Goal: Task Accomplishment & Management: Complete application form

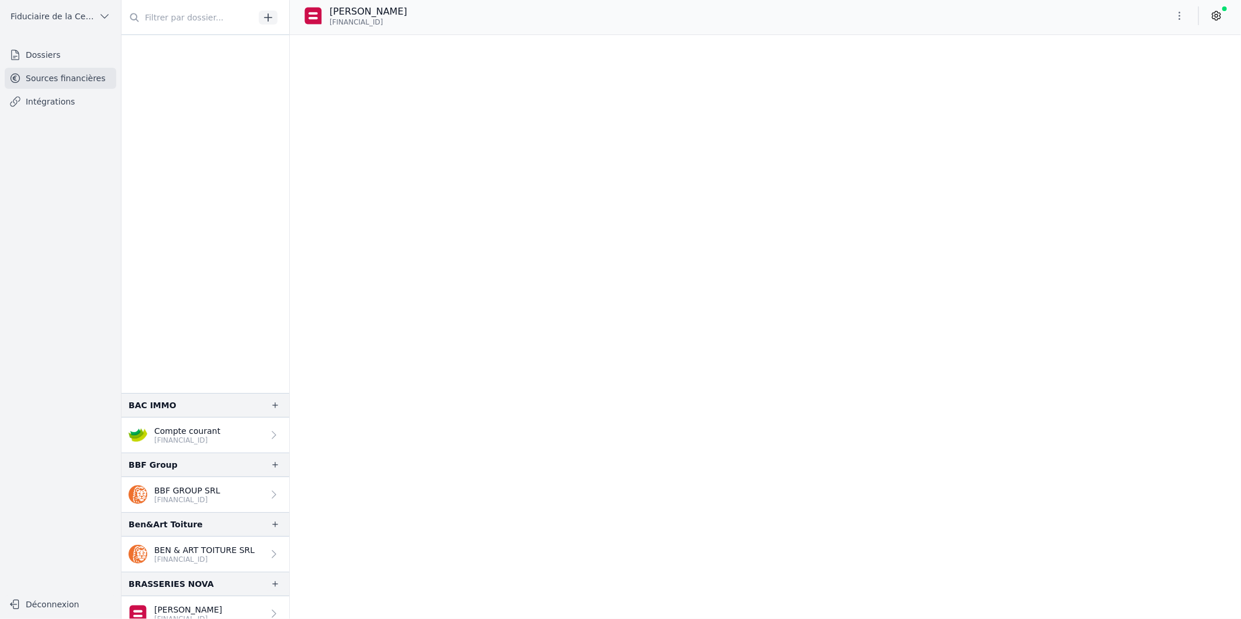
scroll to position [4583, 0]
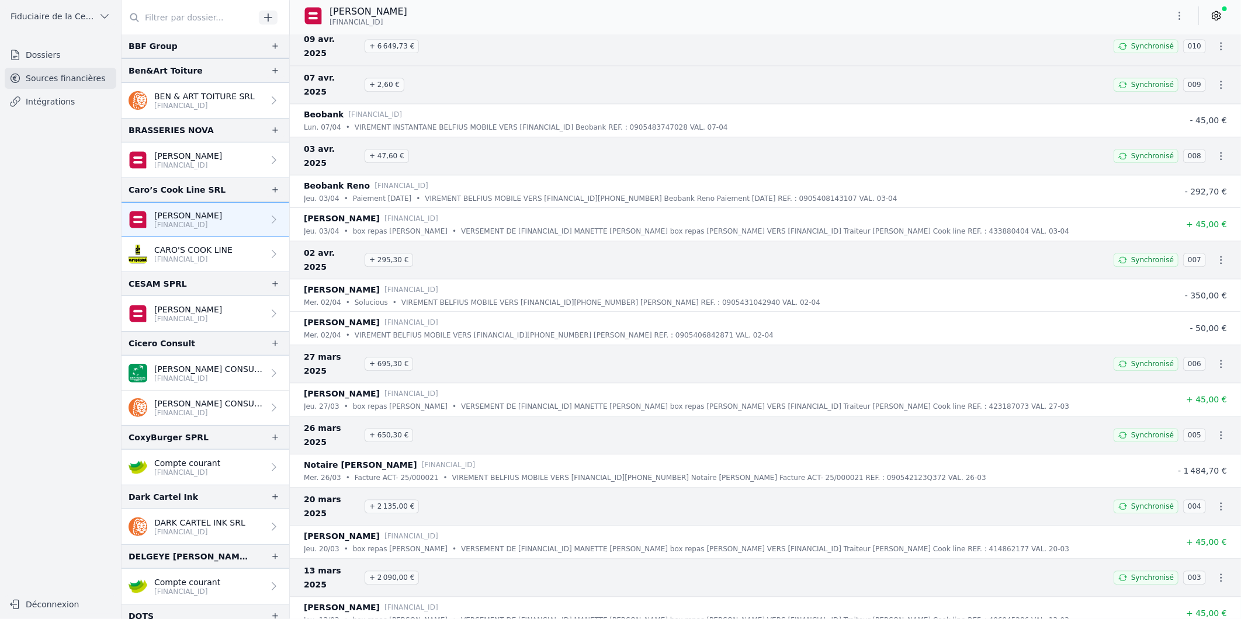
click at [51, 63] on link "Dossiers" at bounding box center [61, 54] width 112 height 21
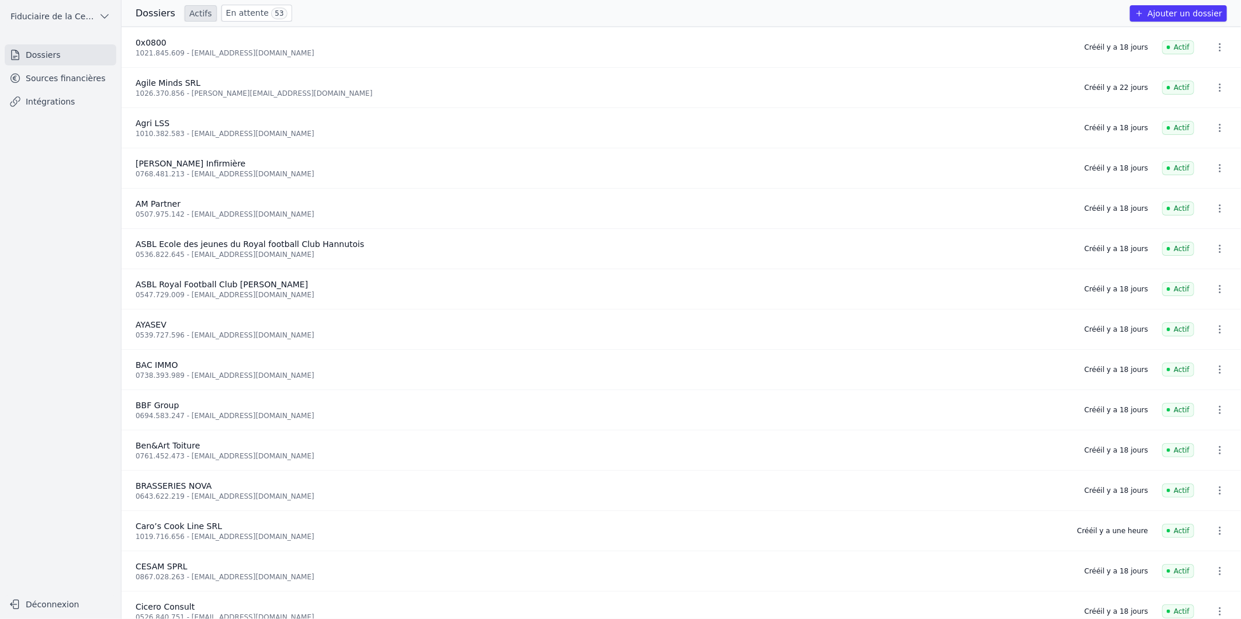
click at [1194, 6] on button "Ajouter un dossier" at bounding box center [1178, 13] width 97 height 16
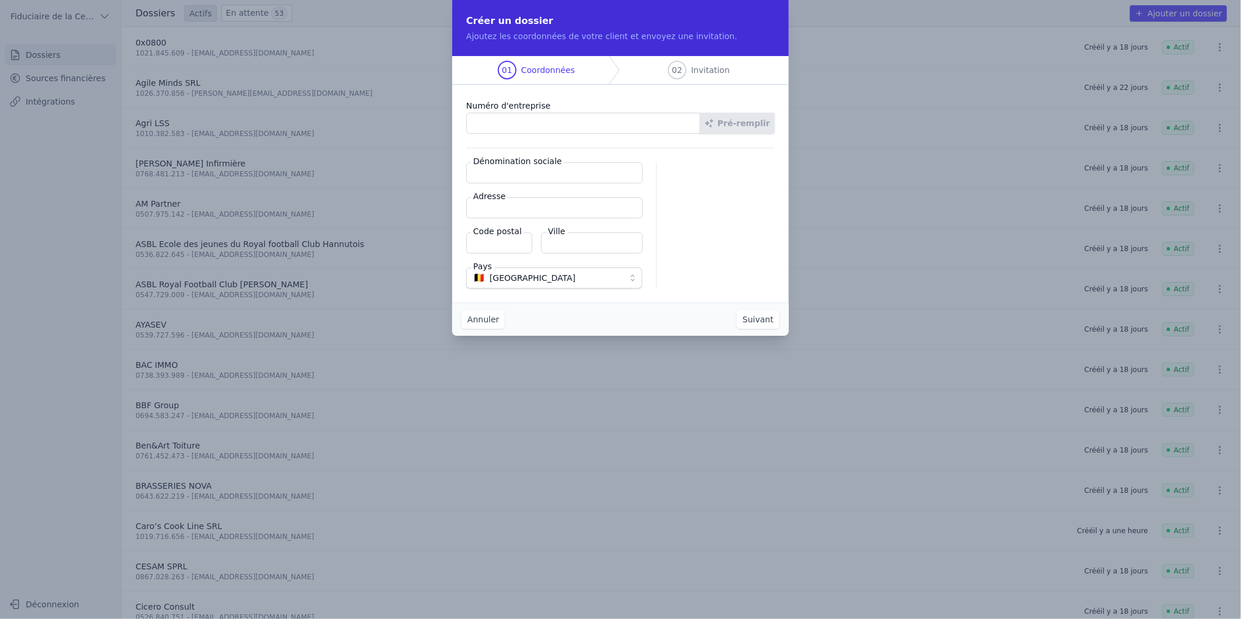
click at [540, 117] on input "Numéro d'entreprise" at bounding box center [583, 123] width 234 height 21
paste input "0448.620.248"
type input "0448.620.248"
click at [732, 123] on button "Pré-remplir" at bounding box center [737, 123] width 75 height 21
type input "Soc Agri FLABAT J."
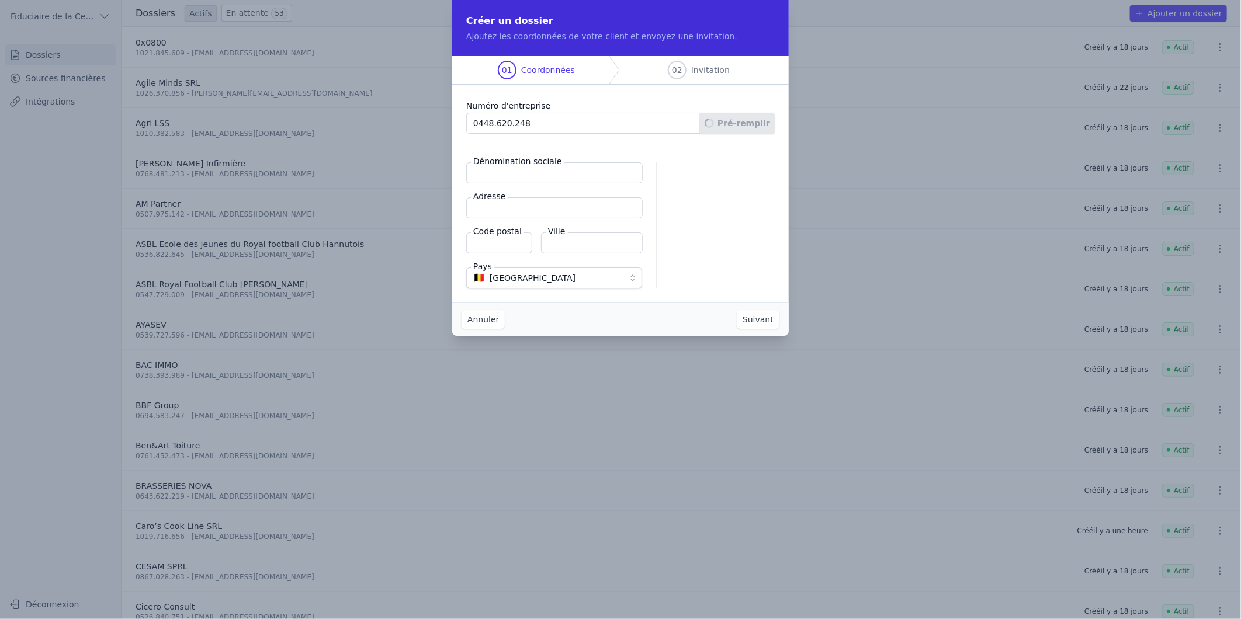
type input "[STREET_ADDRESS]"
type input "1360"
type input "Perwez"
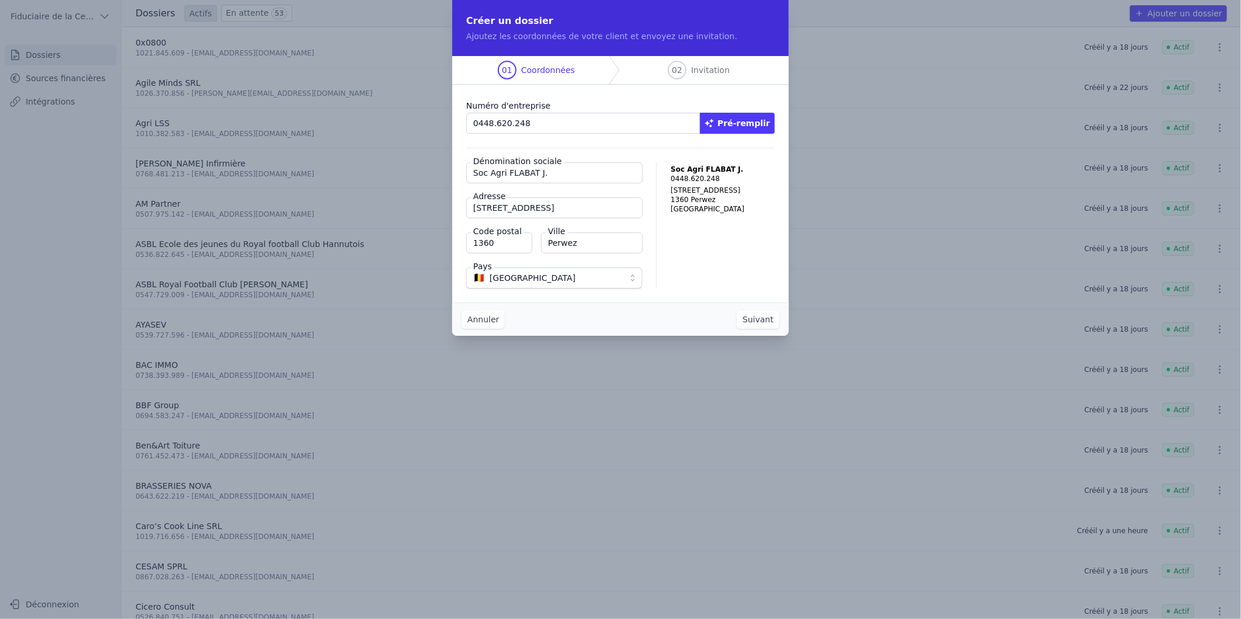
click at [764, 320] on button "Suivant" at bounding box center [758, 319] width 43 height 19
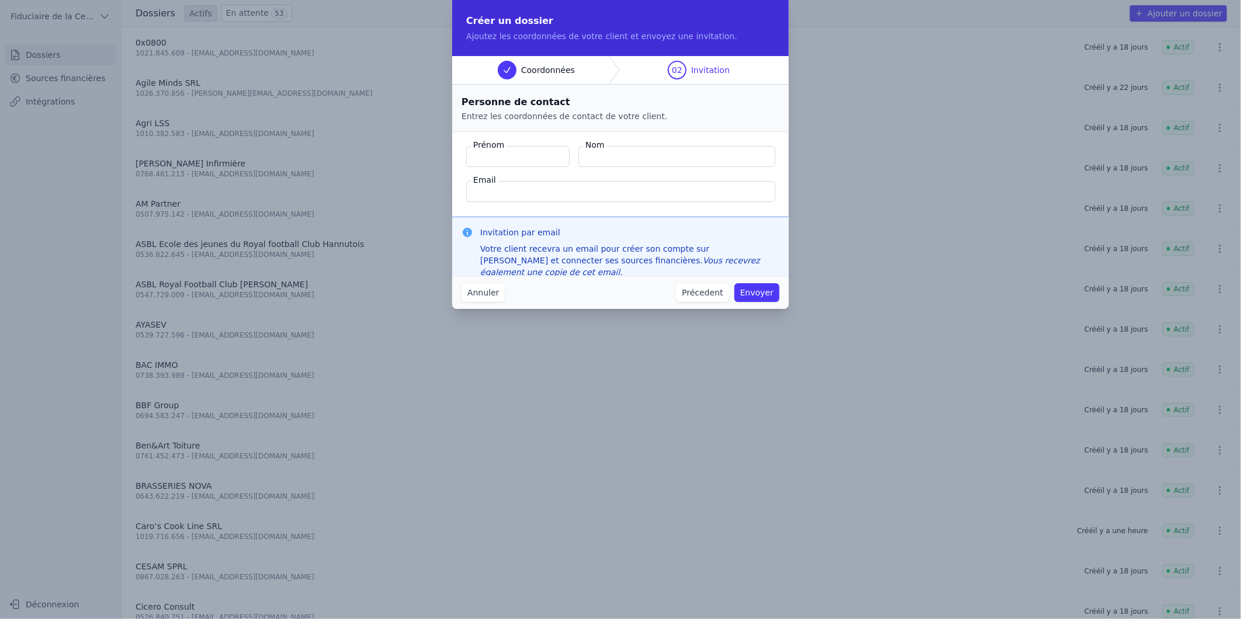
click at [528, 190] on input "Email" at bounding box center [620, 191] width 309 height 21
paste input "[EMAIL_ADDRESS][DOMAIN_NAME]"
type input "[EMAIL_ADDRESS][DOMAIN_NAME]"
click at [520, 158] on input "Prénom" at bounding box center [517, 156] width 103 height 21
type input "[PERSON_NAME]"
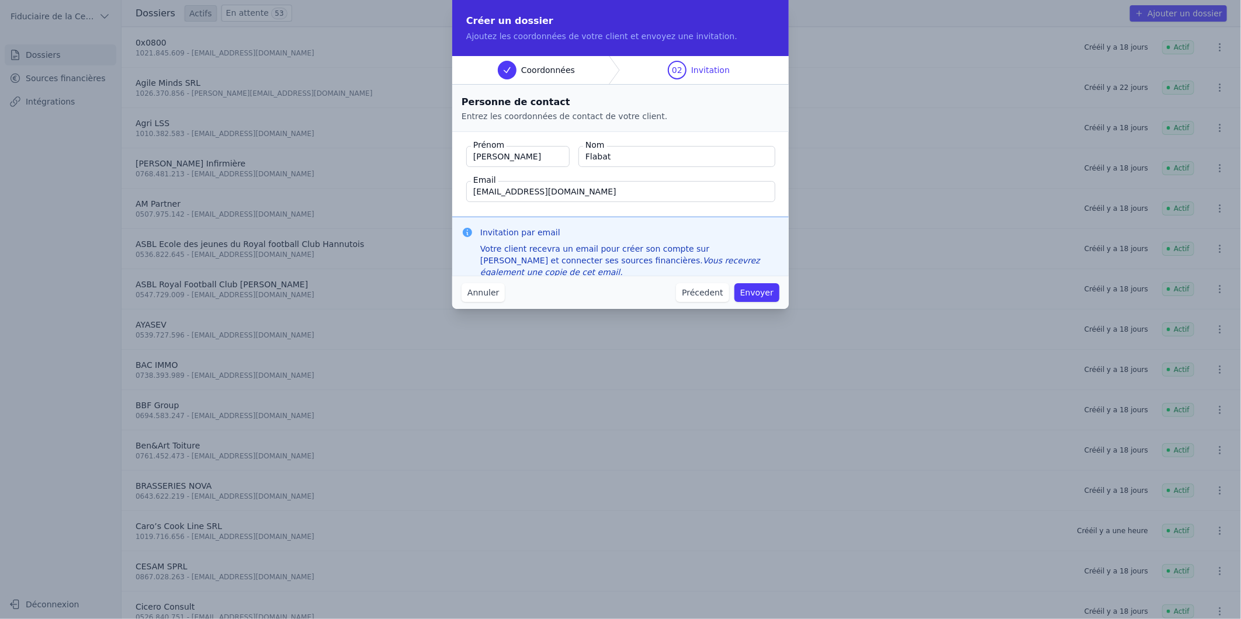
type input "Flabat"
click at [757, 291] on button "Envoyer" at bounding box center [756, 292] width 45 height 19
